Goal: Task Accomplishment & Management: Use online tool/utility

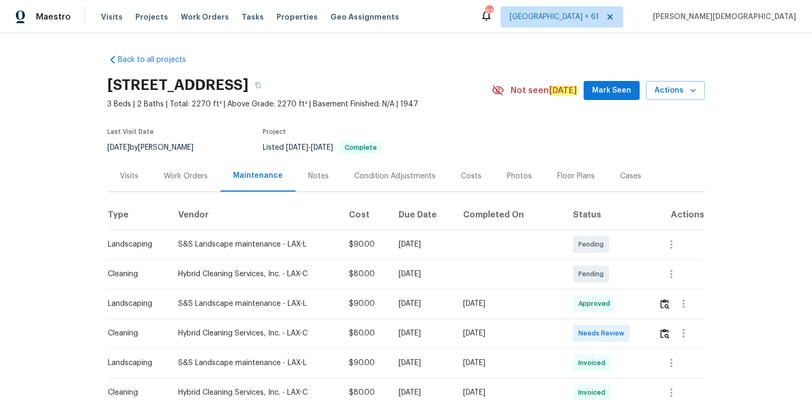
scroll to position [85, 0]
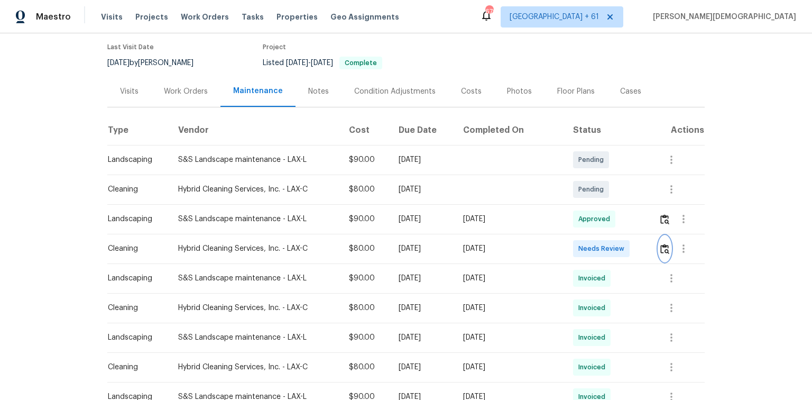
click at [661, 246] on img "button" at bounding box center [665, 249] width 9 height 10
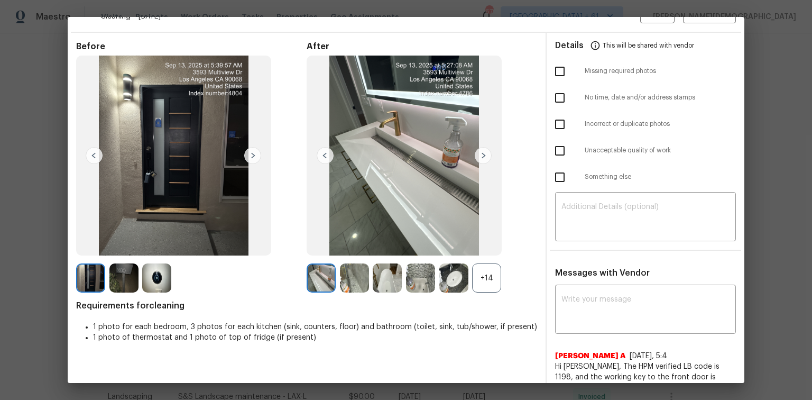
scroll to position [0, 0]
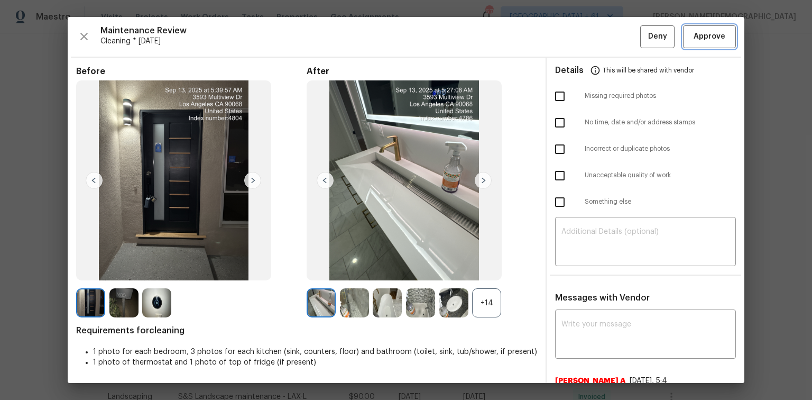
click at [692, 38] on span "Approve" at bounding box center [710, 36] width 36 height 13
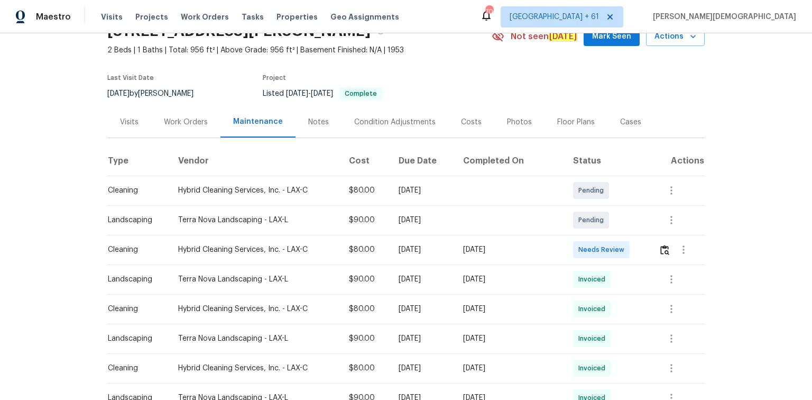
scroll to position [85, 0]
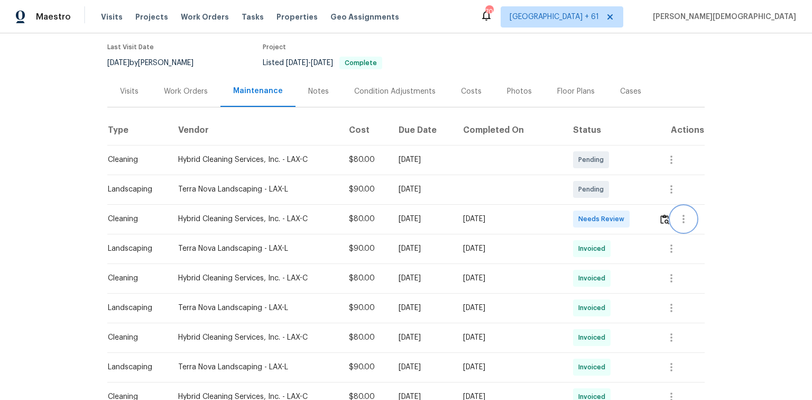
click at [671, 212] on button "button" at bounding box center [683, 218] width 25 height 25
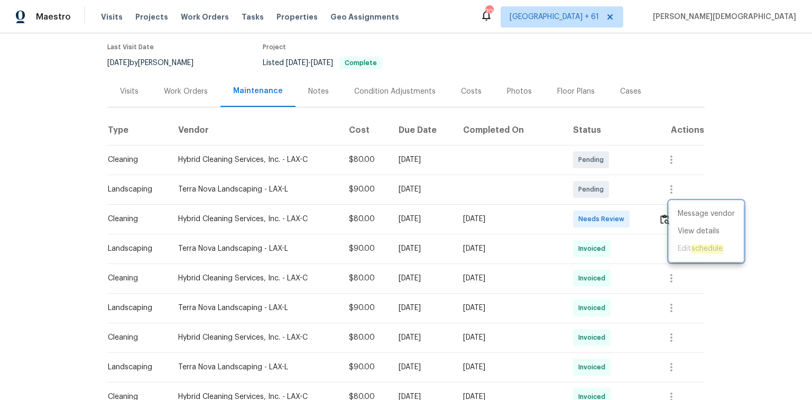
click at [656, 212] on div at bounding box center [406, 200] width 812 height 400
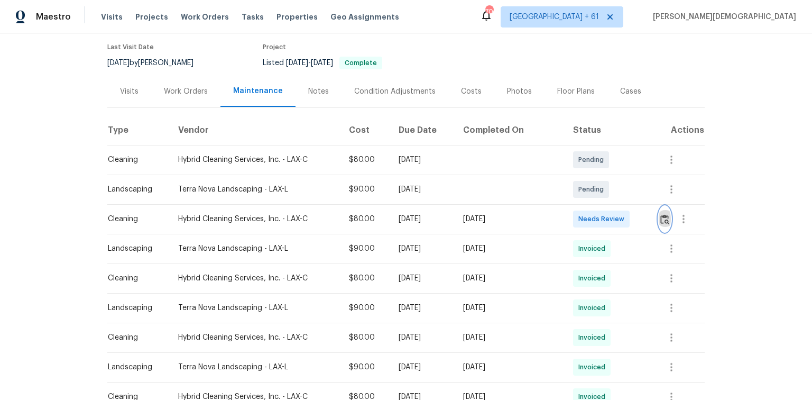
click at [661, 216] on img "button" at bounding box center [665, 219] width 9 height 10
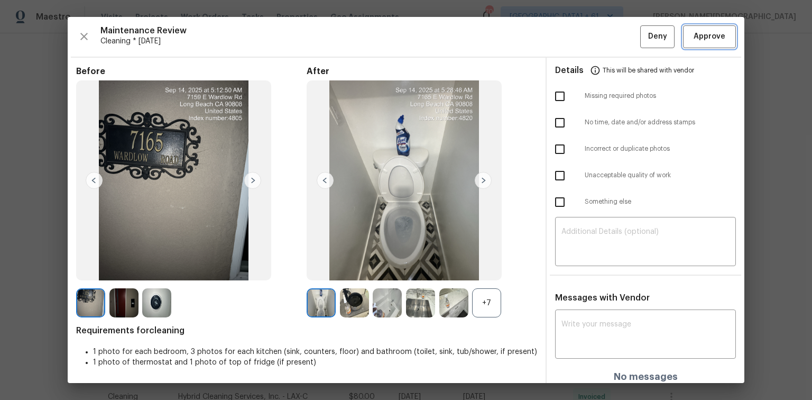
click at [700, 34] on span "Approve" at bounding box center [710, 36] width 32 height 13
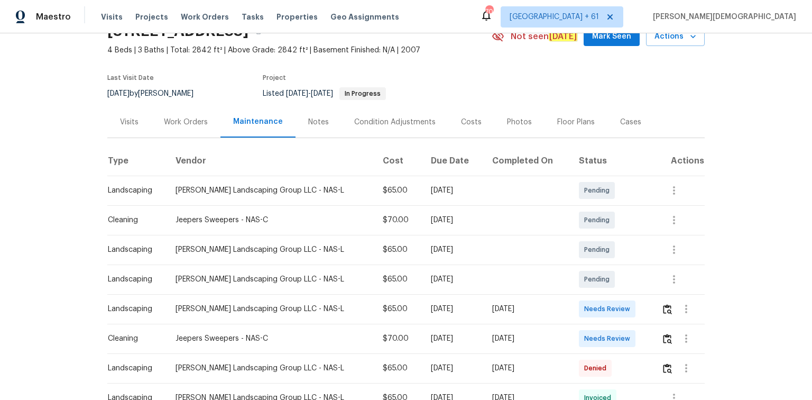
scroll to position [85, 0]
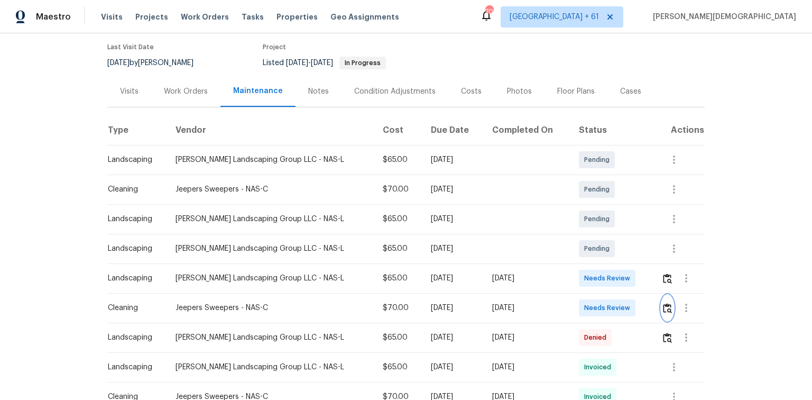
click at [578, 267] on img "button" at bounding box center [667, 308] width 9 height 10
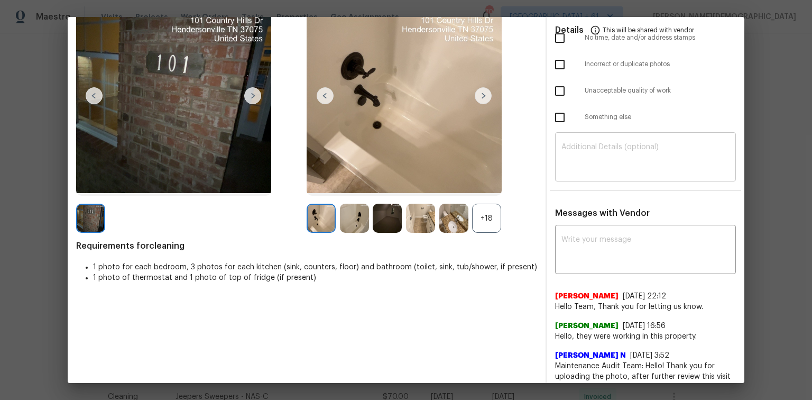
scroll to position [0, 0]
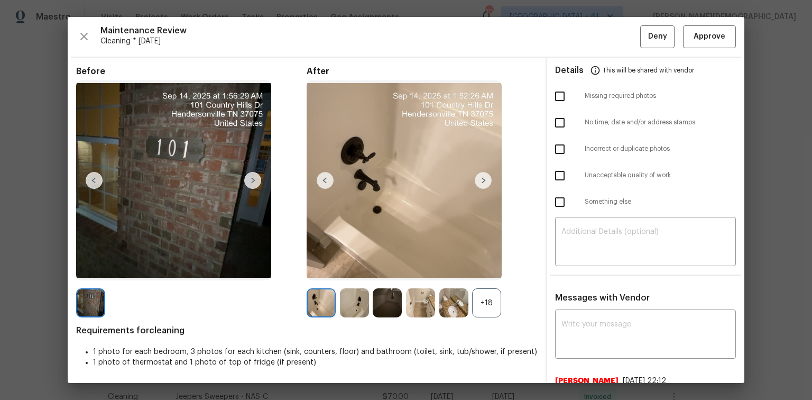
click at [578, 50] on div "Maintenance Review Cleaning * Fri, Sep 12 Deny Approve Before After +18 Require…" at bounding box center [406, 200] width 677 height 366
click at [578, 44] on button "Approve" at bounding box center [709, 36] width 53 height 23
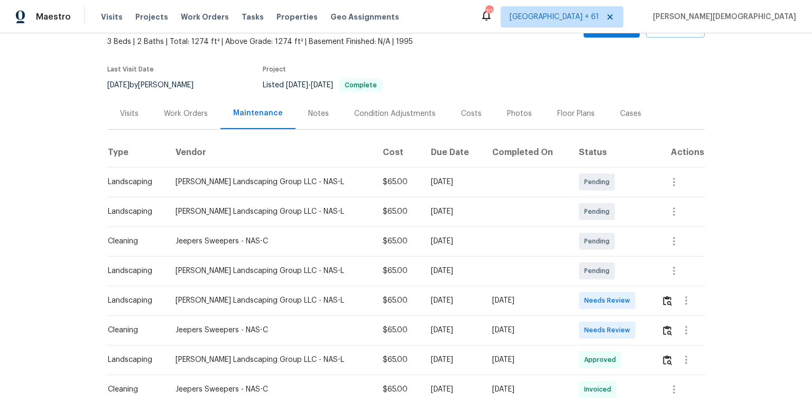
scroll to position [127, 0]
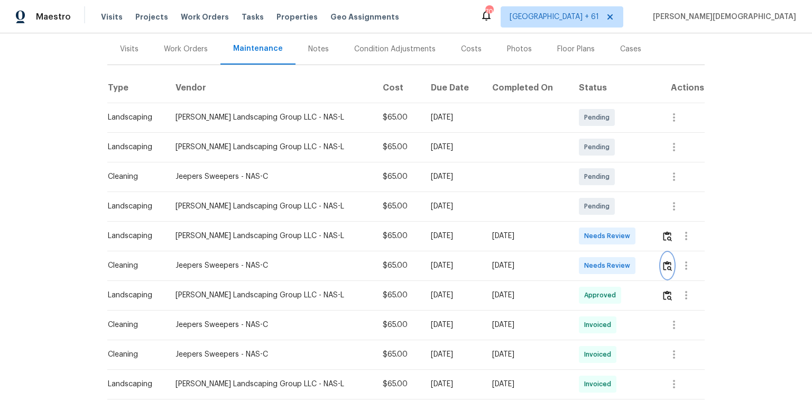
click at [578, 264] on button "button" at bounding box center [668, 265] width 12 height 25
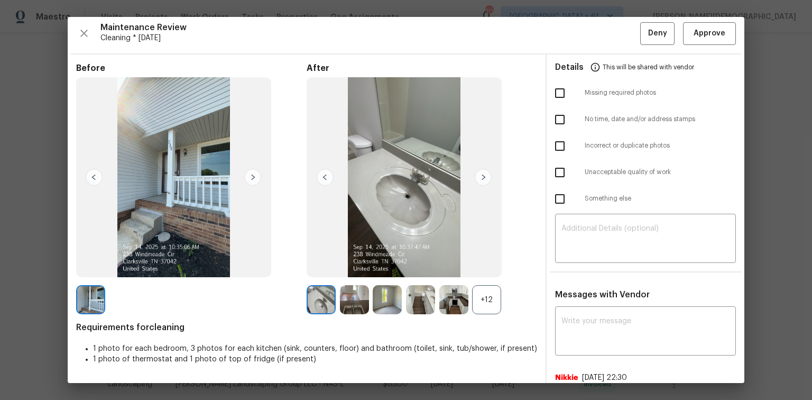
scroll to position [0, 0]
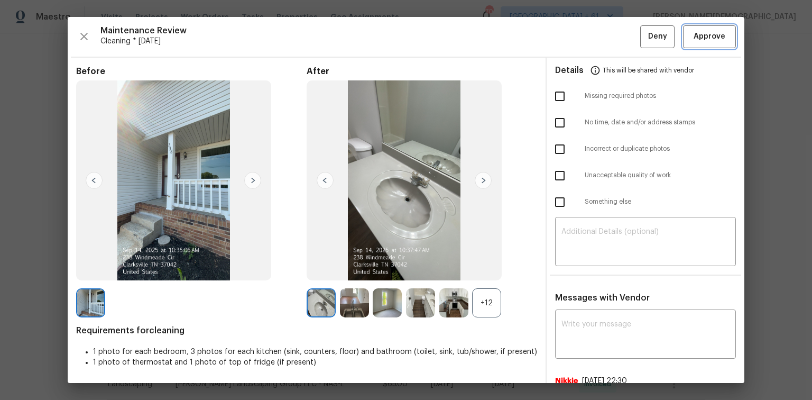
click at [578, 42] on button "Approve" at bounding box center [709, 36] width 53 height 23
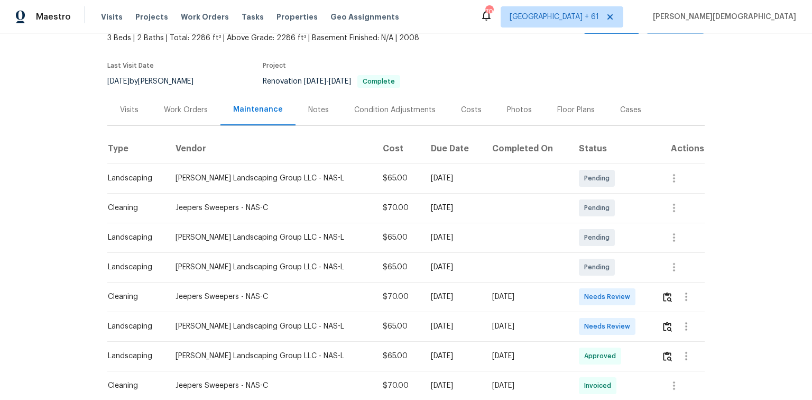
scroll to position [127, 0]
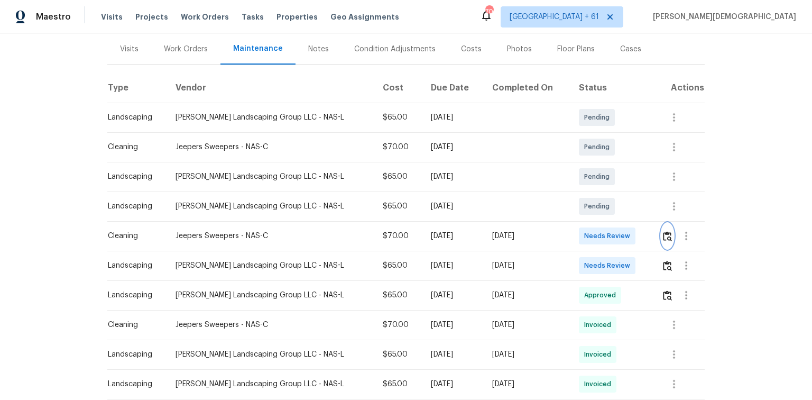
click at [578, 233] on img "button" at bounding box center [667, 236] width 9 height 10
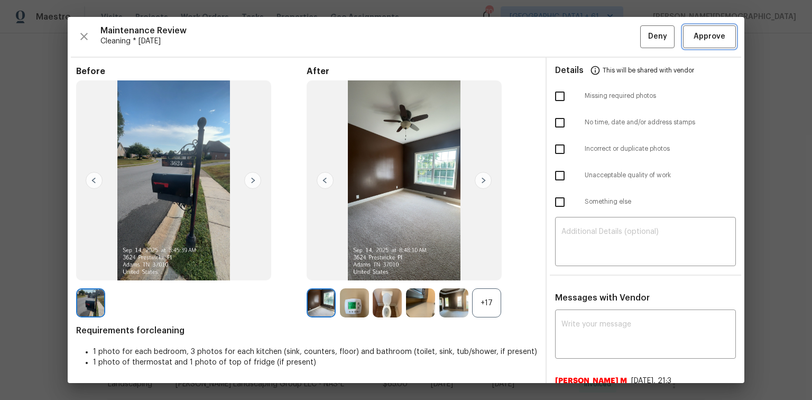
click at [578, 36] on span "Approve" at bounding box center [710, 36] width 32 height 13
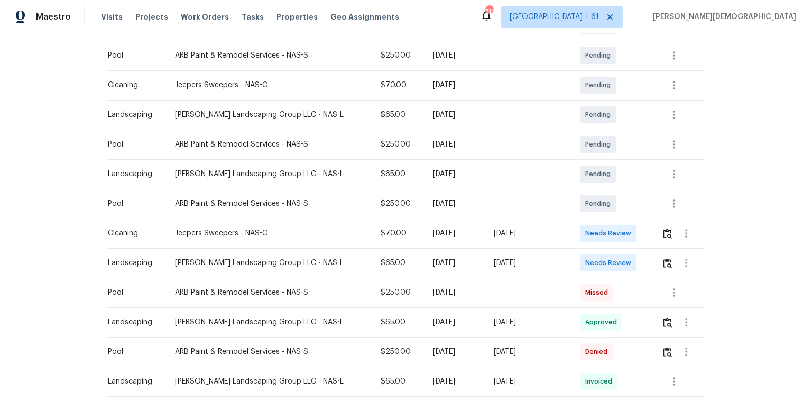
scroll to position [296, 0]
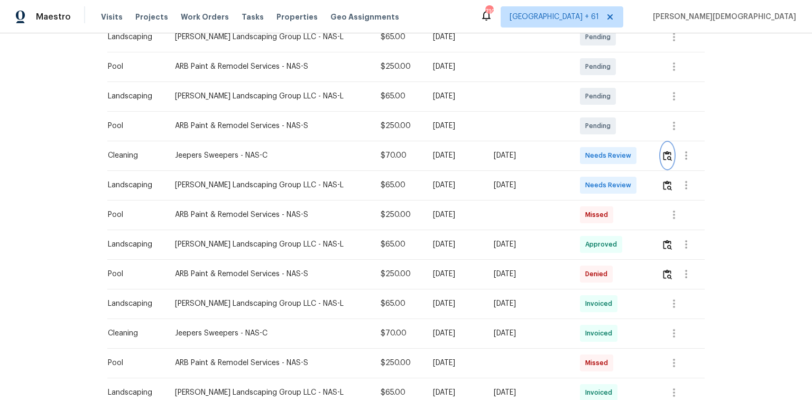
click at [578, 152] on img "button" at bounding box center [667, 156] width 9 height 10
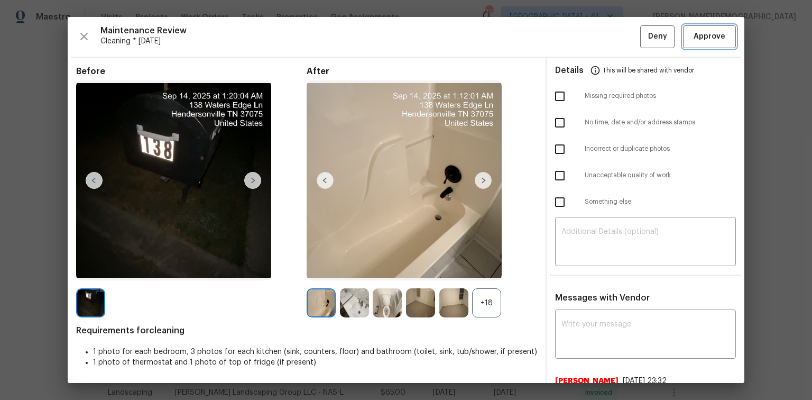
click at [578, 33] on span "Approve" at bounding box center [710, 36] width 32 height 13
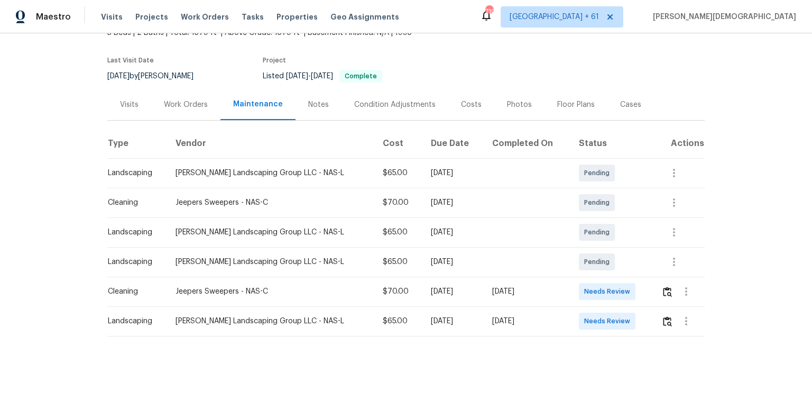
scroll to position [72, 0]
click at [578, 267] on img "button" at bounding box center [667, 292] width 9 height 10
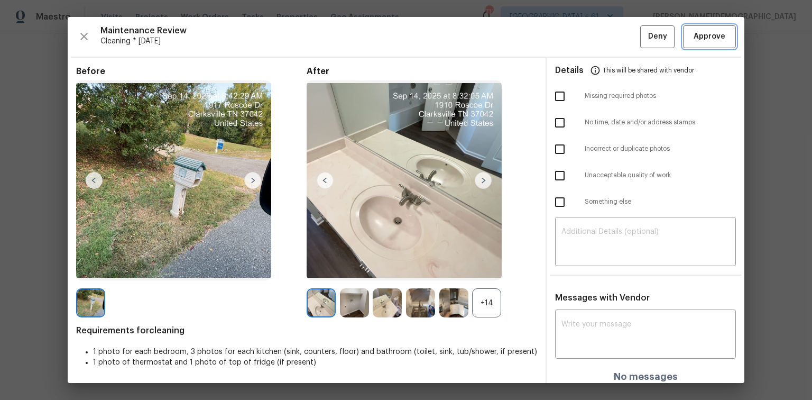
click at [578, 45] on button "Approve" at bounding box center [709, 36] width 53 height 23
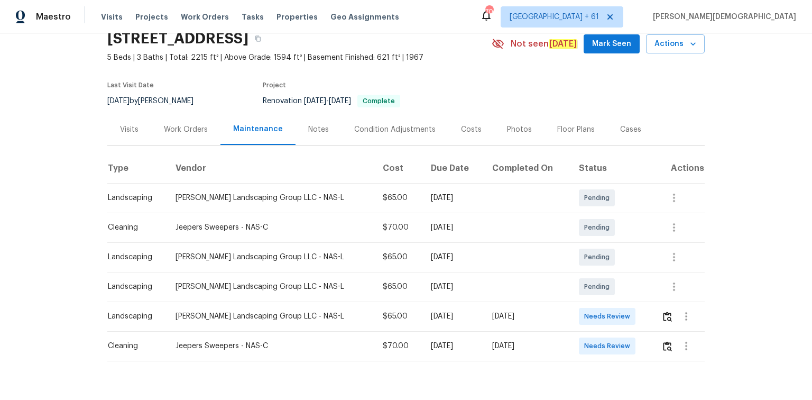
scroll to position [72, 0]
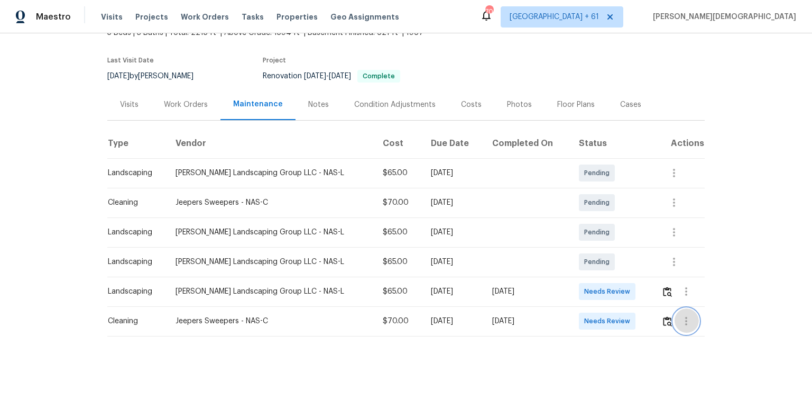
click at [578, 267] on button "button" at bounding box center [686, 320] width 25 height 25
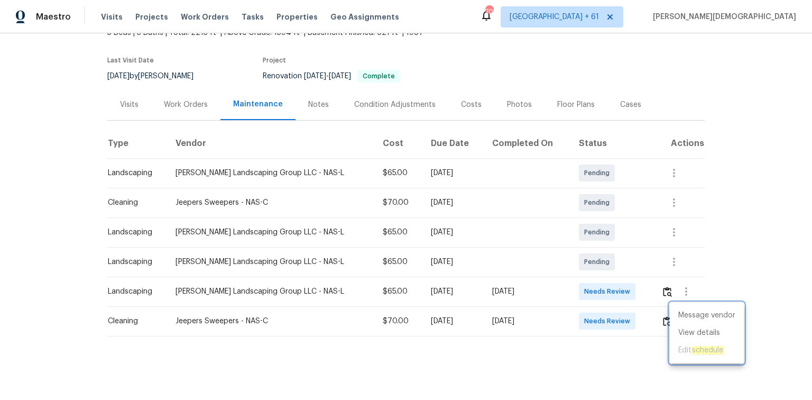
click at [578, 267] on div at bounding box center [406, 200] width 812 height 400
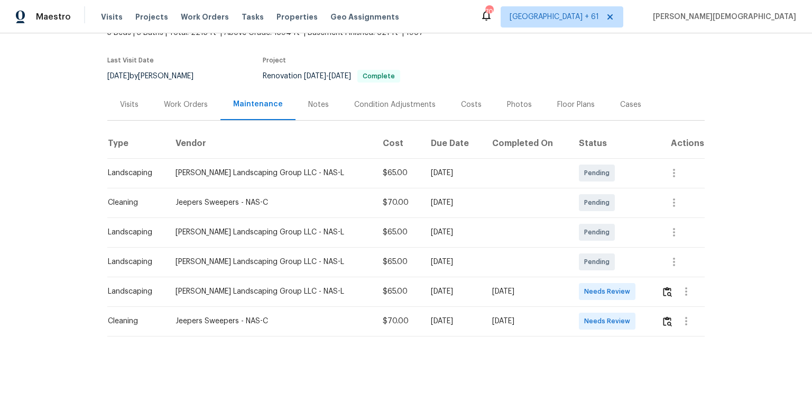
click at [578, 267] on td at bounding box center [679, 321] width 52 height 30
click at [578, 267] on img "button" at bounding box center [667, 321] width 9 height 10
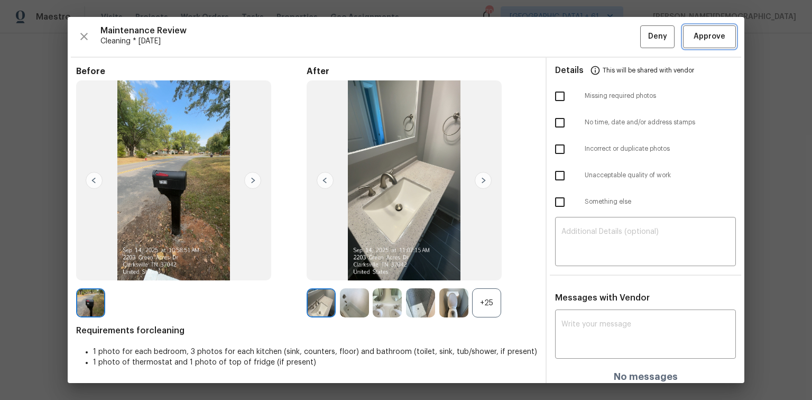
click at [578, 39] on span "Approve" at bounding box center [710, 36] width 32 height 13
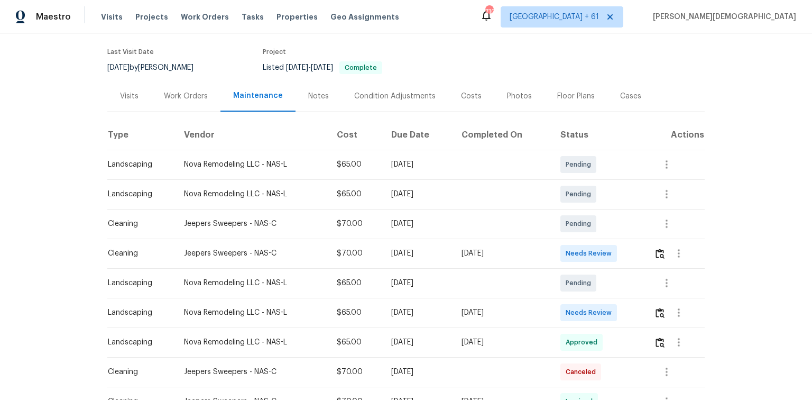
scroll to position [127, 0]
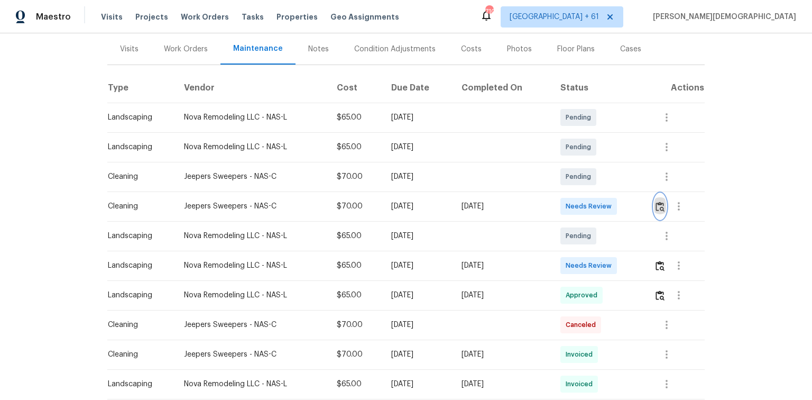
click at [578, 202] on img "button" at bounding box center [660, 207] width 9 height 10
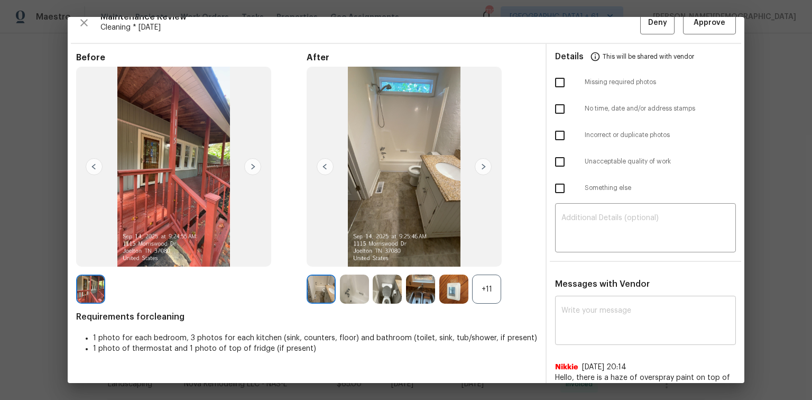
scroll to position [21, 0]
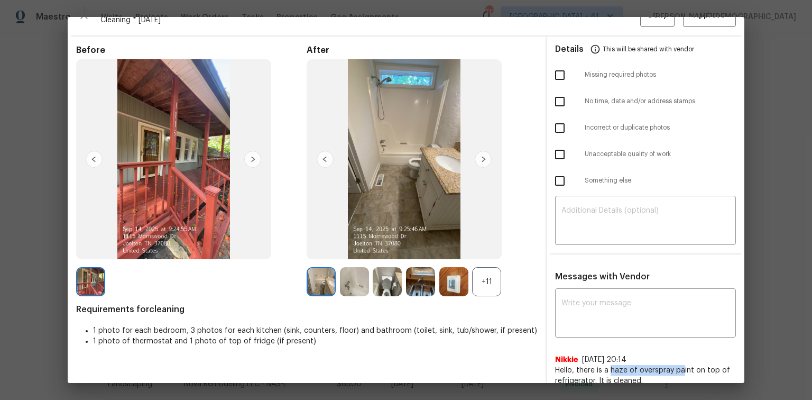
drag, startPoint x: 605, startPoint y: 354, endPoint x: 688, endPoint y: 354, distance: 83.6
click at [578, 267] on span "Hello, there is a haze of overspray paint on top of refrigerator. It is cleaned." at bounding box center [645, 375] width 181 height 21
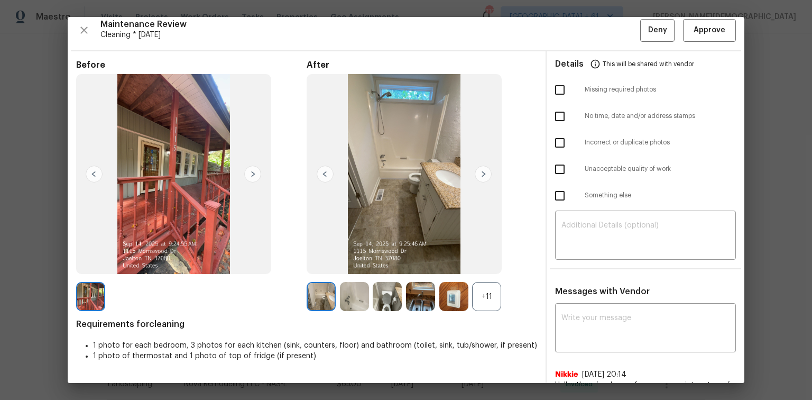
scroll to position [0, 0]
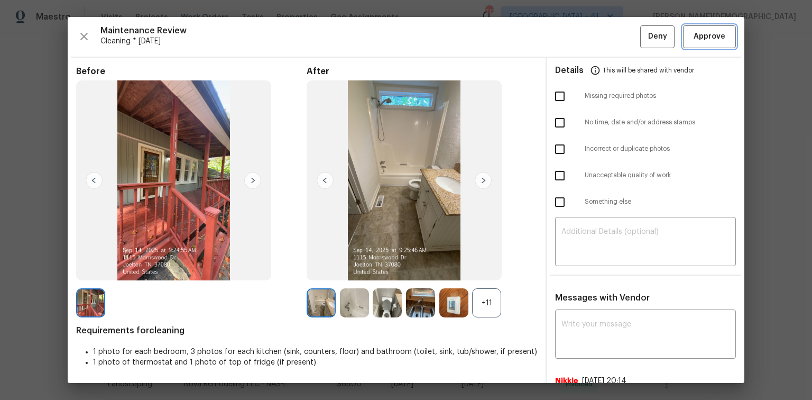
click at [578, 28] on button "Approve" at bounding box center [709, 36] width 53 height 23
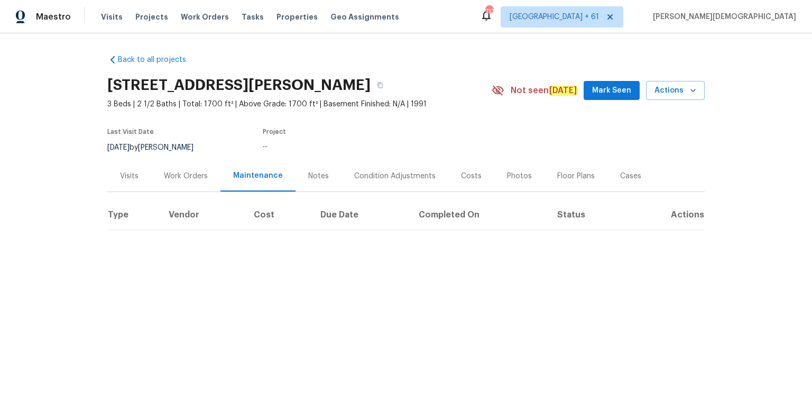
click at [134, 254] on div "Back to all projects [STREET_ADDRESS][PERSON_NAME] 3 Beds | 2 1/2 Baths | Total…" at bounding box center [406, 163] width 812 height 260
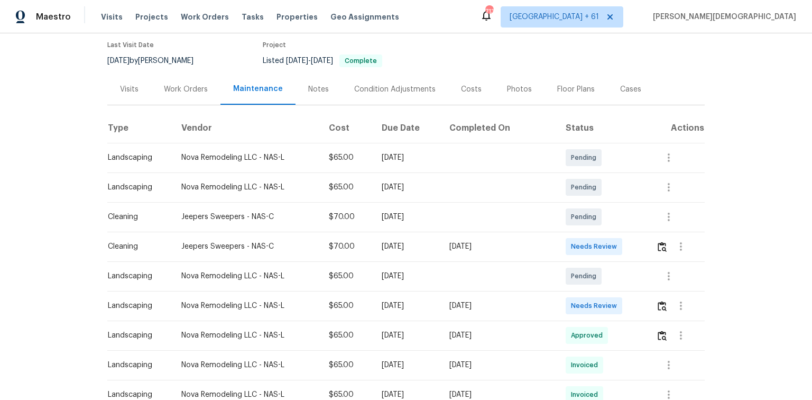
scroll to position [169, 0]
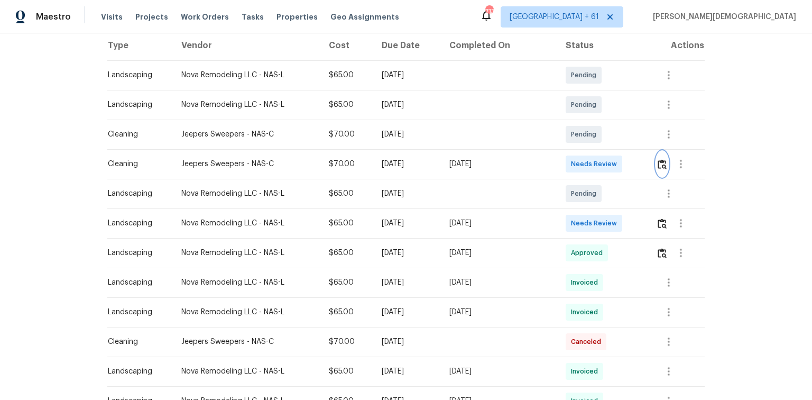
click at [578, 163] on img "button" at bounding box center [662, 164] width 9 height 10
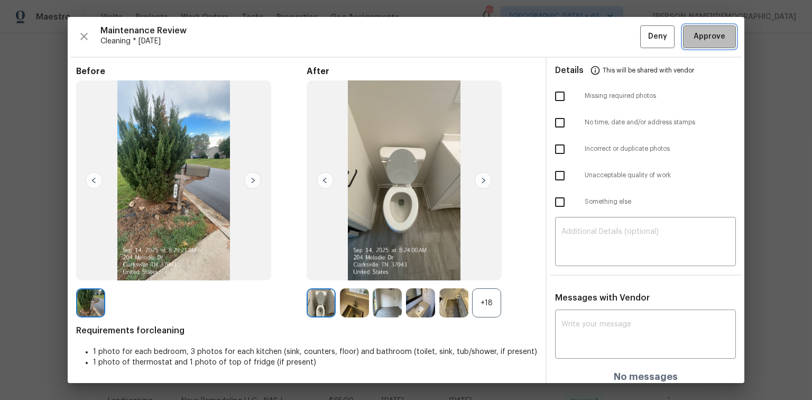
click at [578, 39] on button "Approve" at bounding box center [709, 36] width 53 height 23
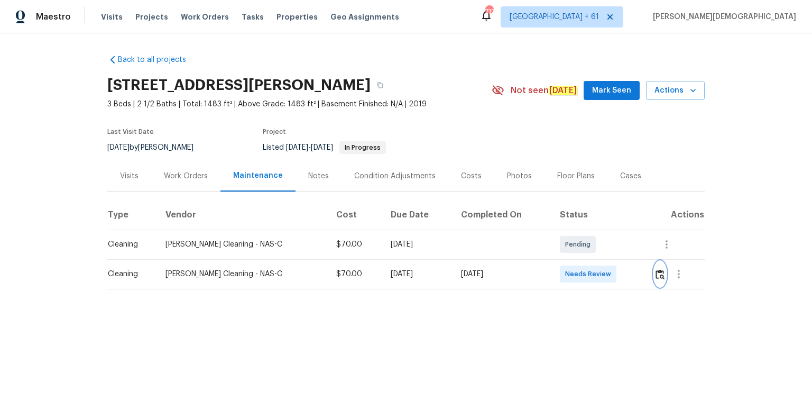
click at [578, 267] on button "button" at bounding box center [660, 273] width 12 height 25
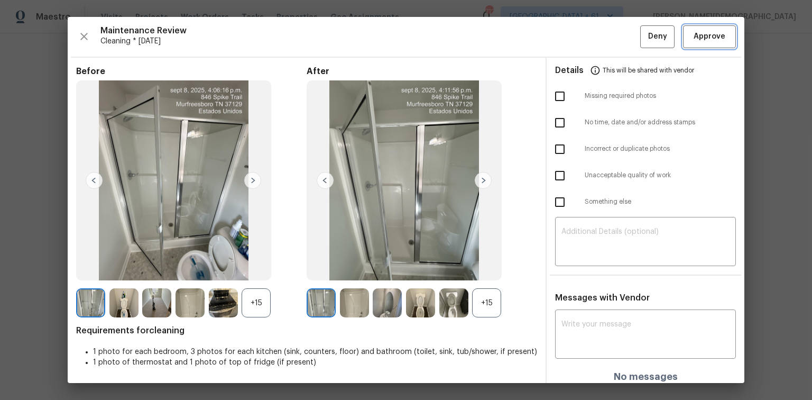
click at [578, 45] on button "Approve" at bounding box center [709, 36] width 53 height 23
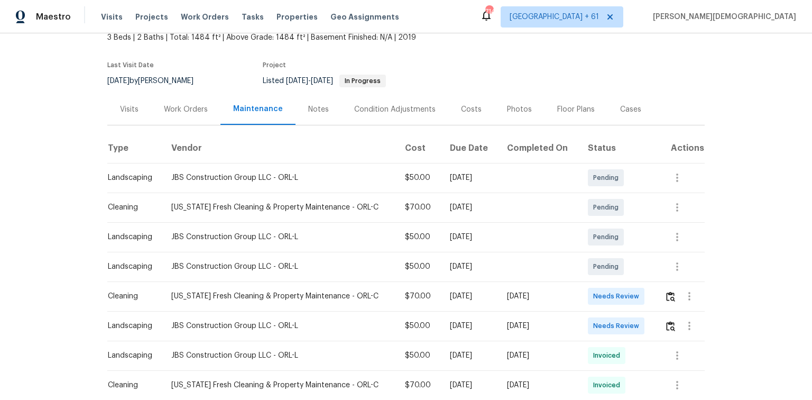
scroll to position [169, 0]
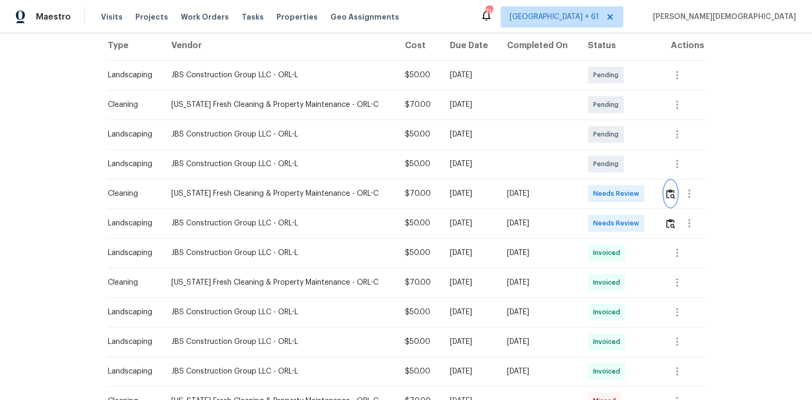
click at [578, 189] on img "button" at bounding box center [670, 194] width 9 height 10
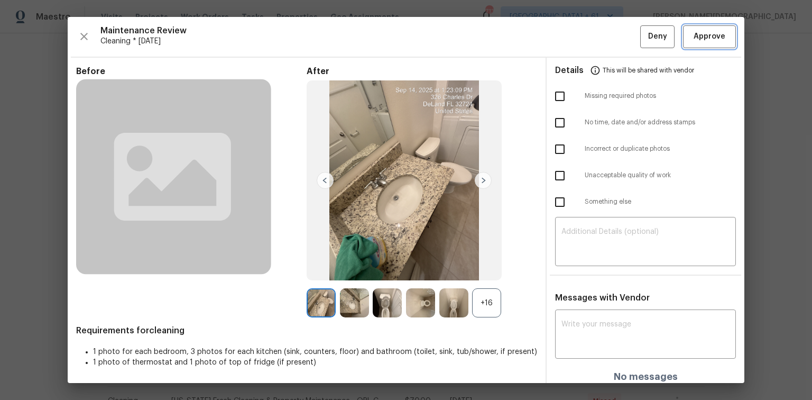
click at [578, 44] on button "Approve" at bounding box center [709, 36] width 53 height 23
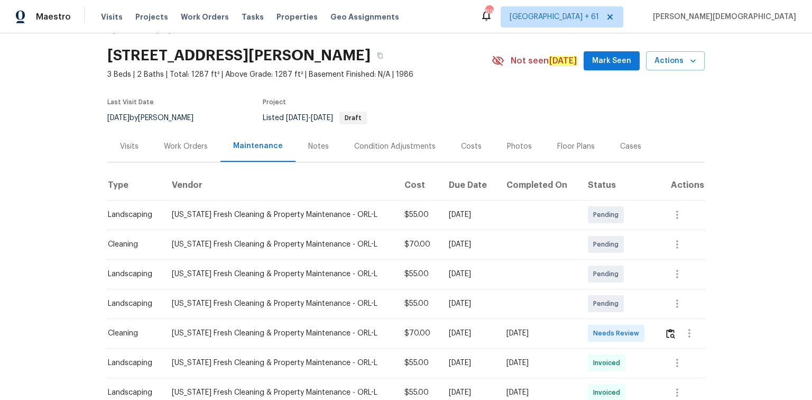
scroll to position [42, 0]
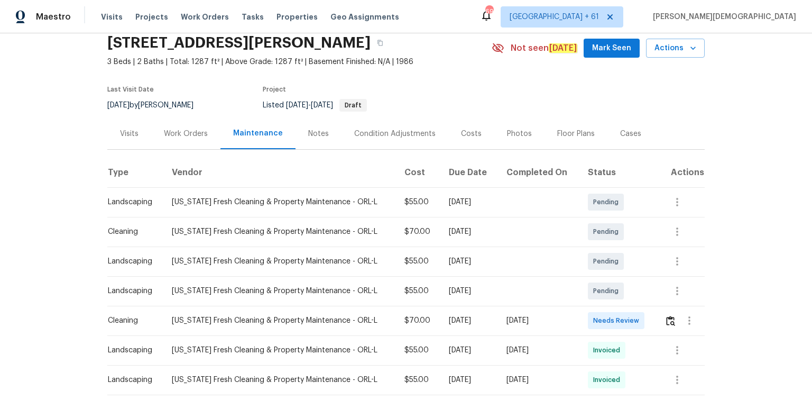
click at [578, 267] on div at bounding box center [685, 320] width 40 height 25
click at [578, 267] on img "button" at bounding box center [670, 321] width 9 height 10
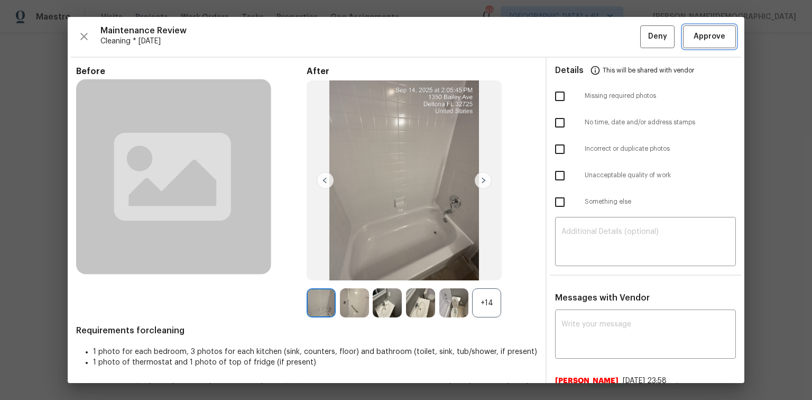
click at [578, 31] on span "Approve" at bounding box center [710, 36] width 32 height 13
